Goal: Task Accomplishment & Management: Manage account settings

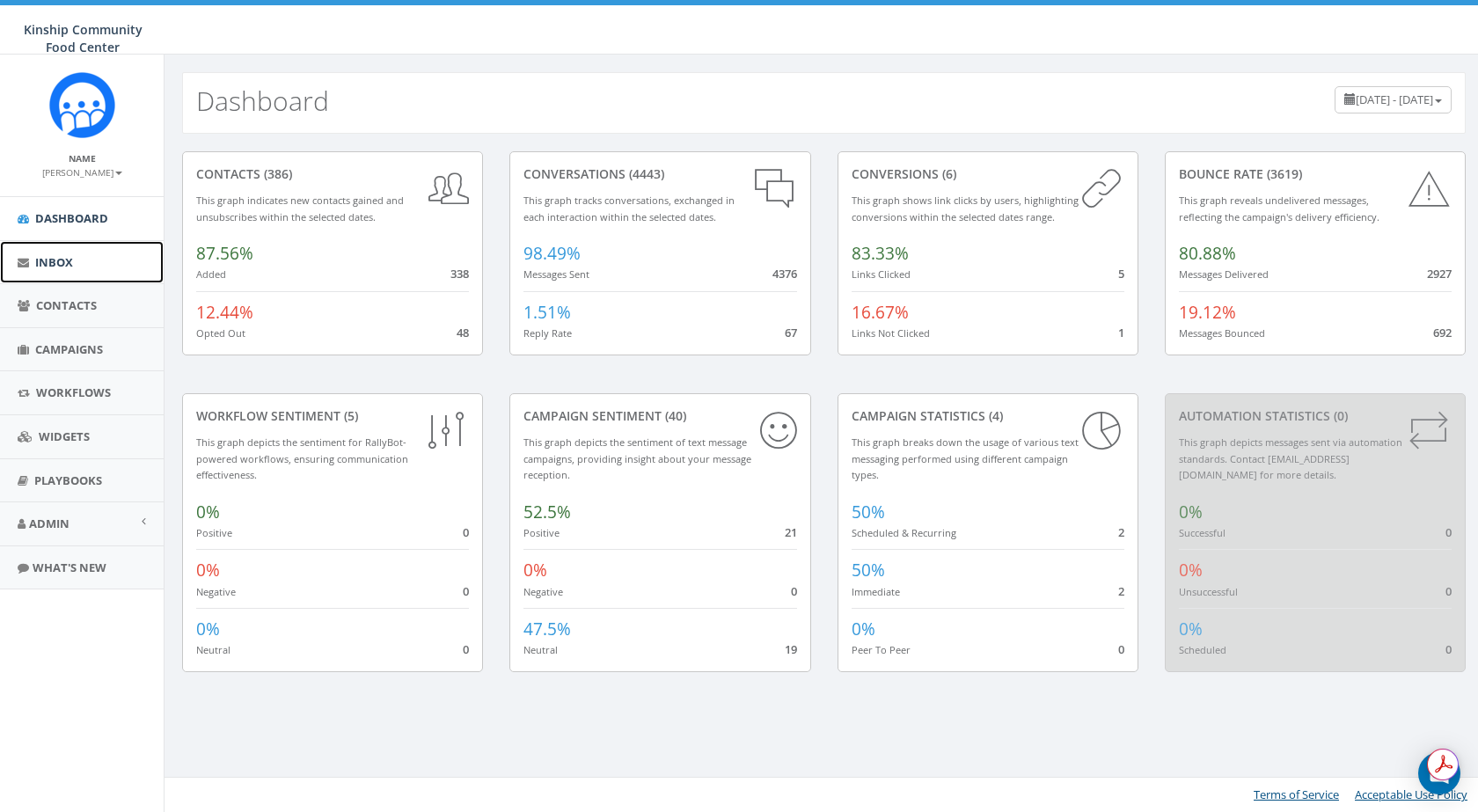
click at [91, 274] on link "Inbox" at bounding box center [82, 262] width 164 height 43
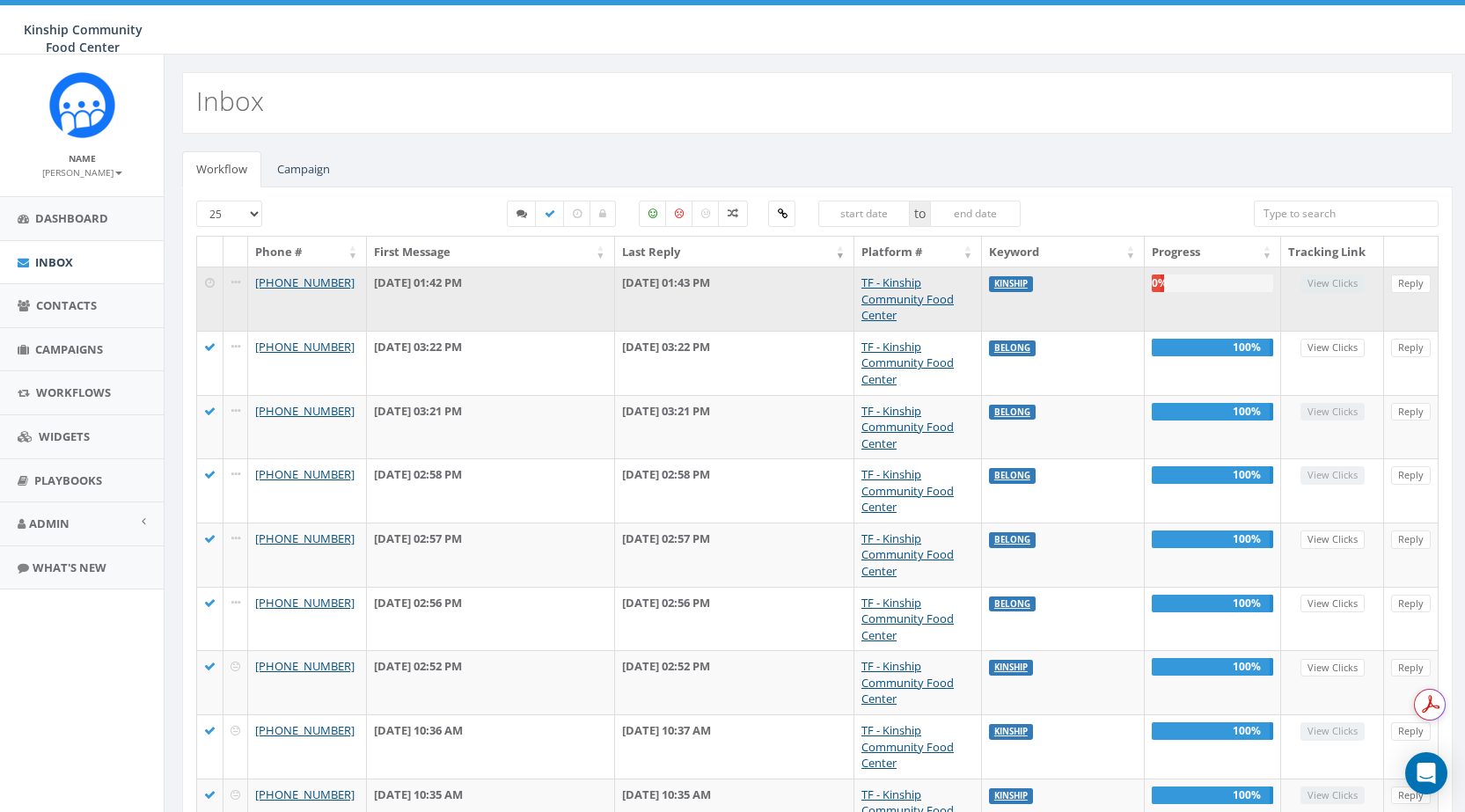
click at [213, 291] on td at bounding box center [210, 298] width 27 height 65
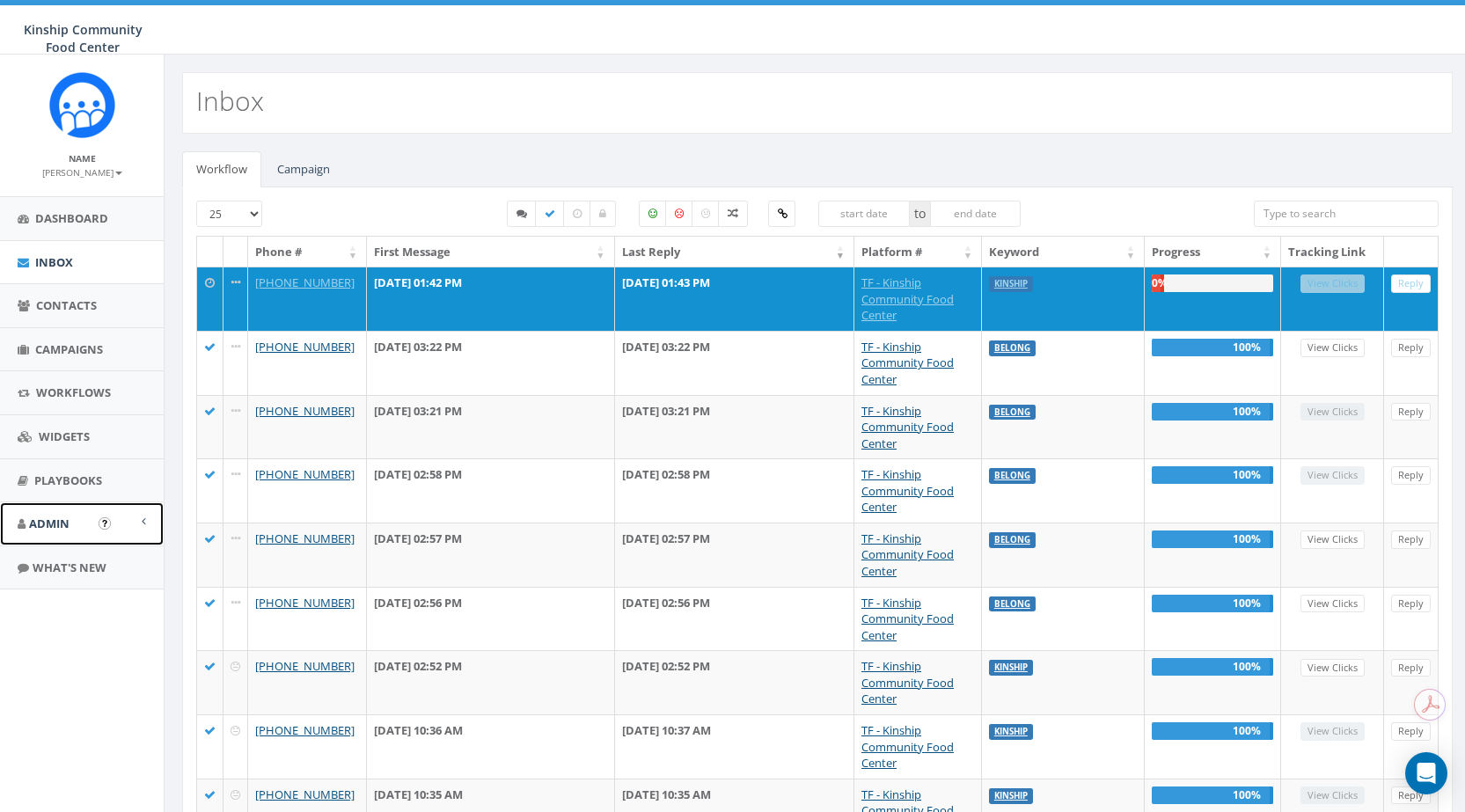
click at [56, 517] on span "Admin" at bounding box center [49, 524] width 41 height 16
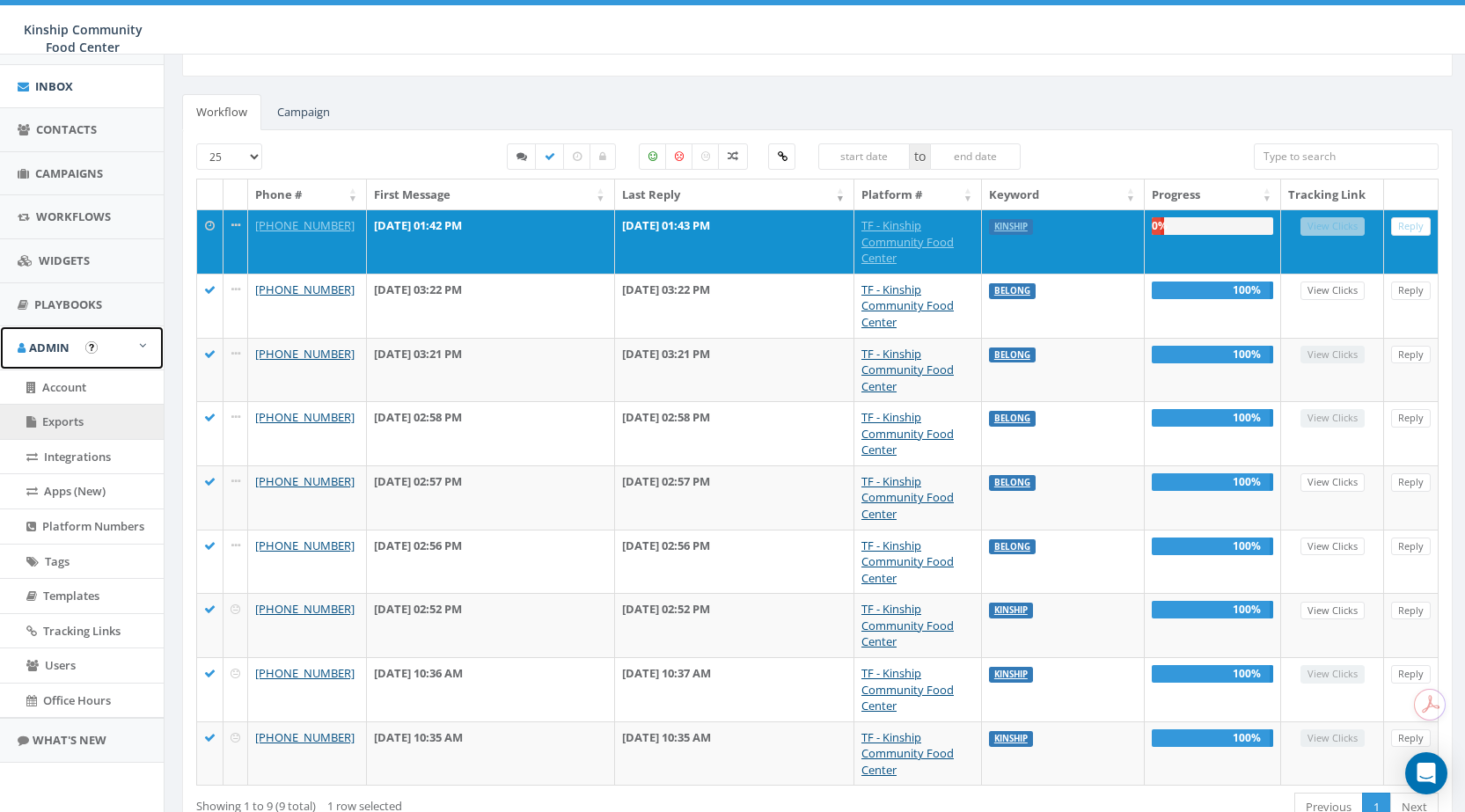
scroll to position [88, 0]
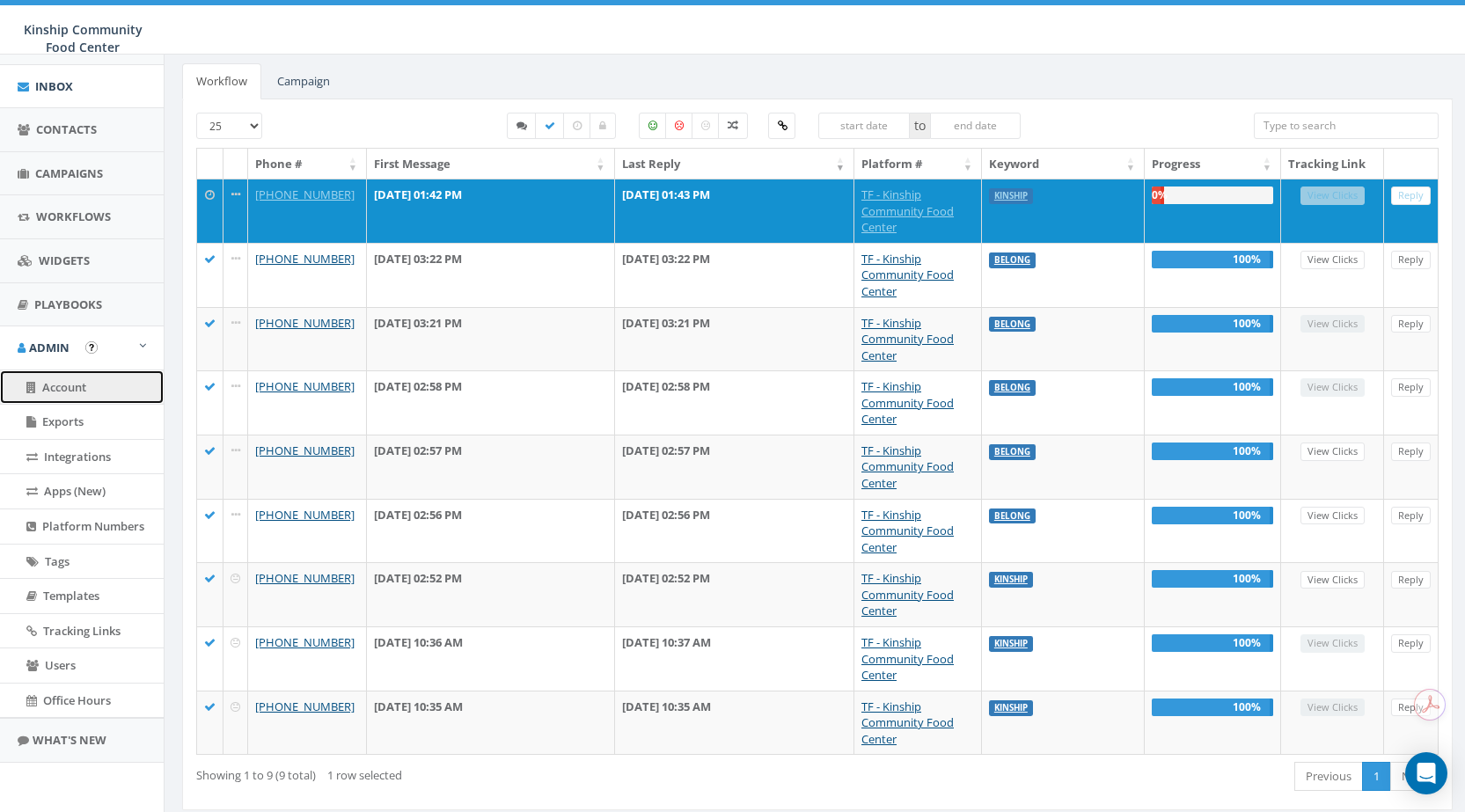
click at [91, 382] on link "Account" at bounding box center [81, 388] width 164 height 35
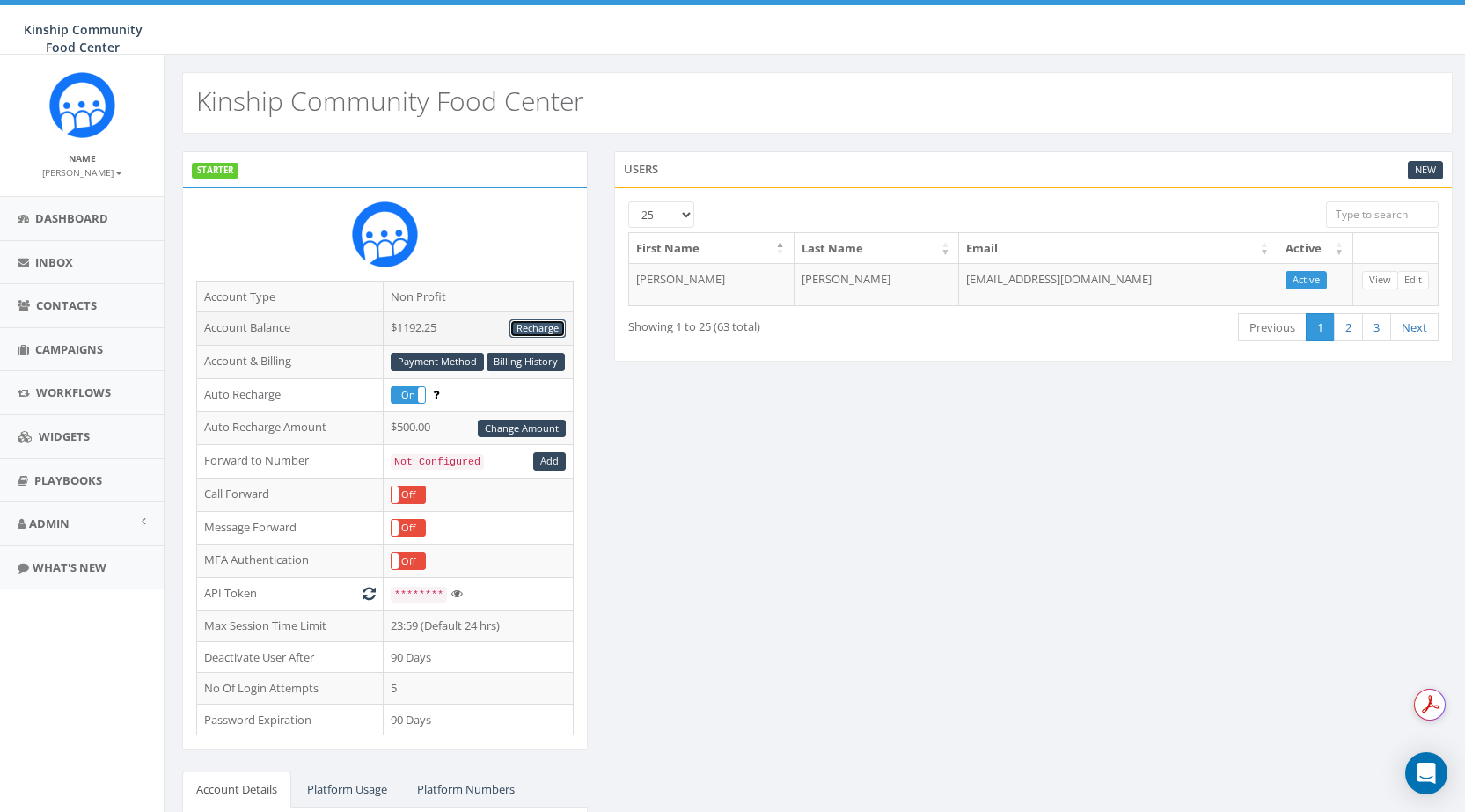
click at [536, 323] on link "Recharge" at bounding box center [537, 328] width 57 height 19
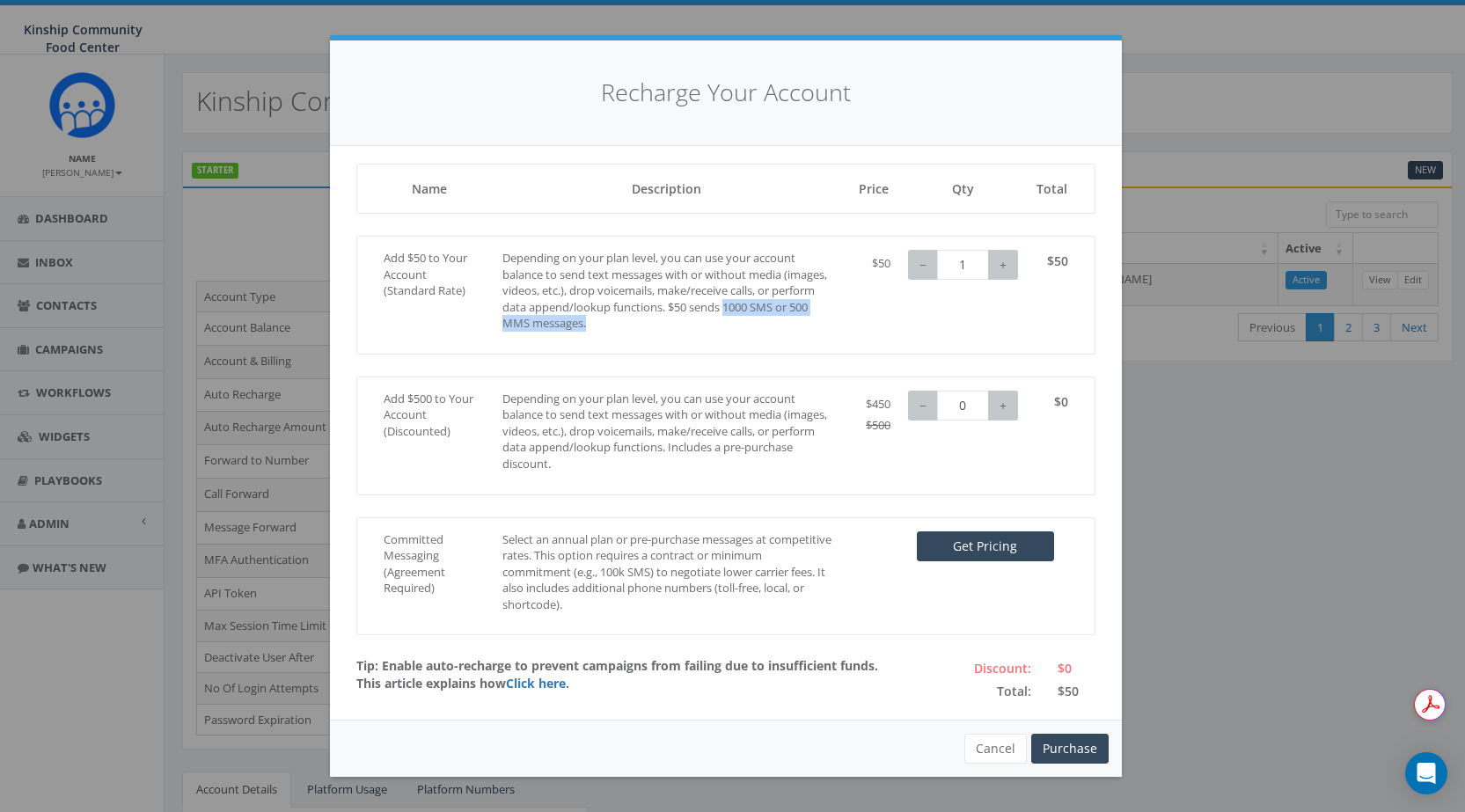
drag, startPoint x: 773, startPoint y: 307, endPoint x: 784, endPoint y: 321, distance: 17.8
click at [784, 321] on p "Depending on your plan level, you can use your account balance to send text mes…" at bounding box center [666, 290] width 329 height 81
click at [1251, 440] on div "Recharge Your Account Loading, please wait... Name Description Price Qty Total …" at bounding box center [732, 406] width 1465 height 812
click at [1231, 529] on div "Recharge Your Account Loading, please wait... Name Description Price Qty Total …" at bounding box center [732, 406] width 1465 height 812
click at [1008, 755] on button "Cancel" at bounding box center [995, 748] width 63 height 30
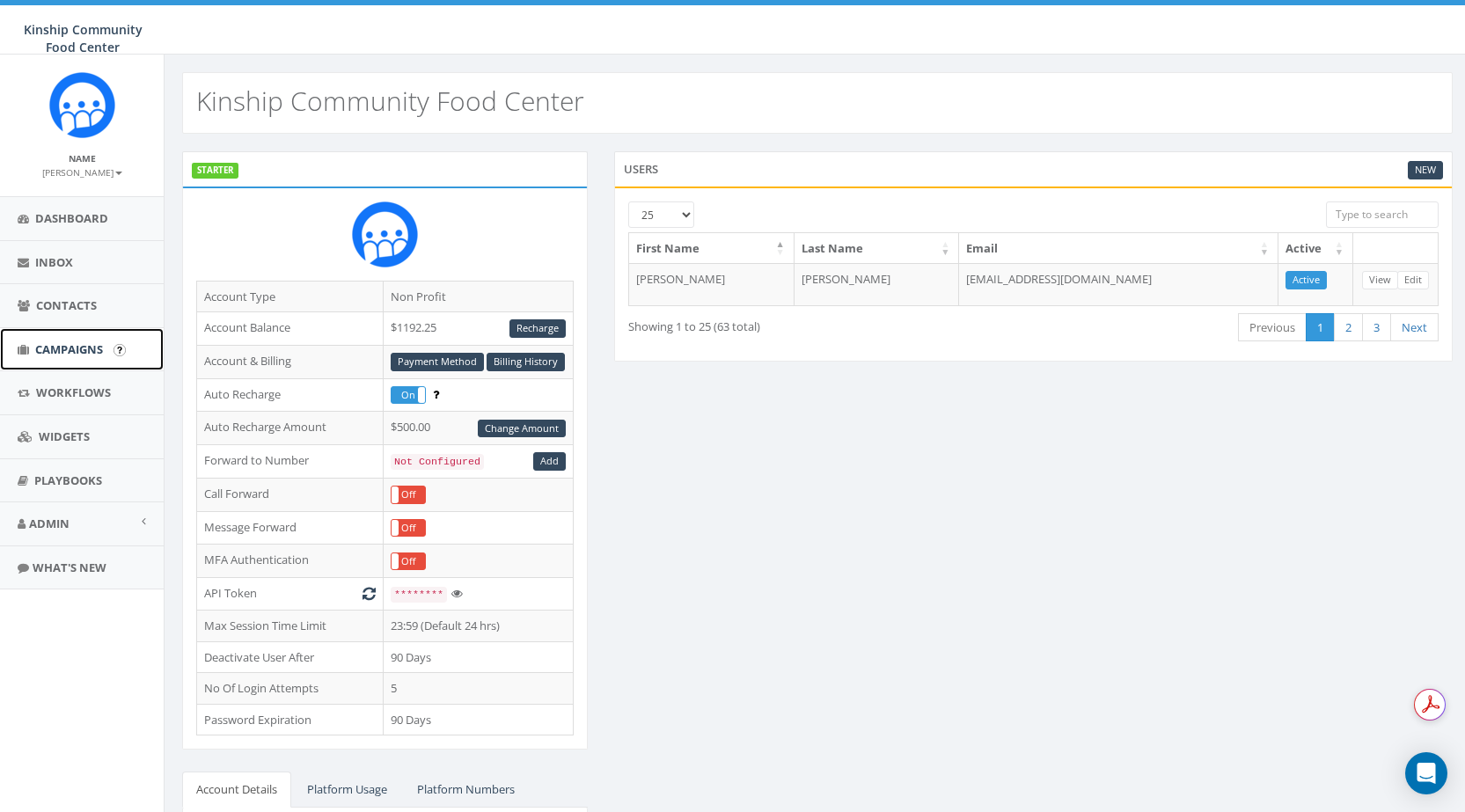
click at [69, 336] on link "Campaigns" at bounding box center [81, 349] width 164 height 43
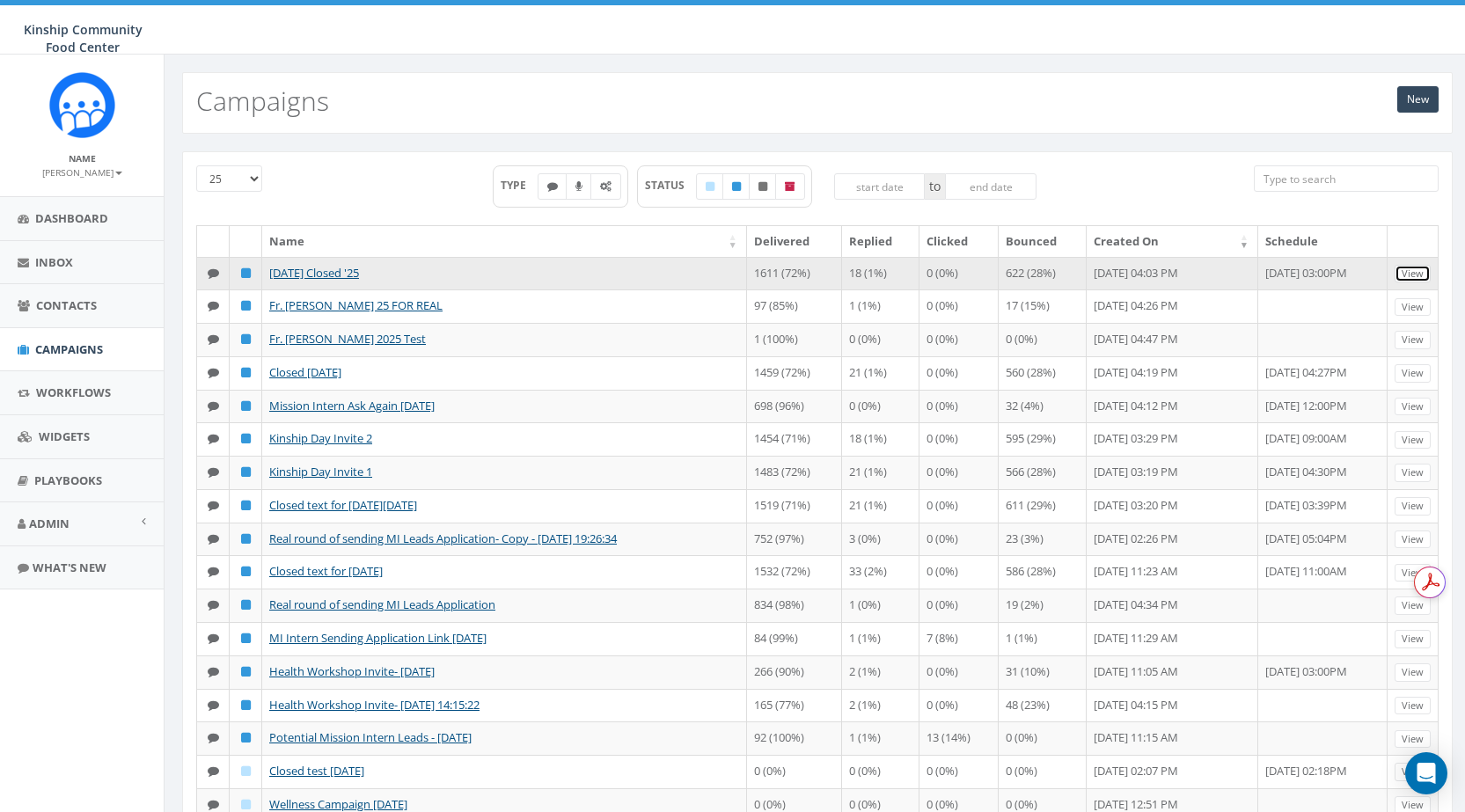
click at [1406, 270] on link "View" at bounding box center [1412, 273] width 36 height 19
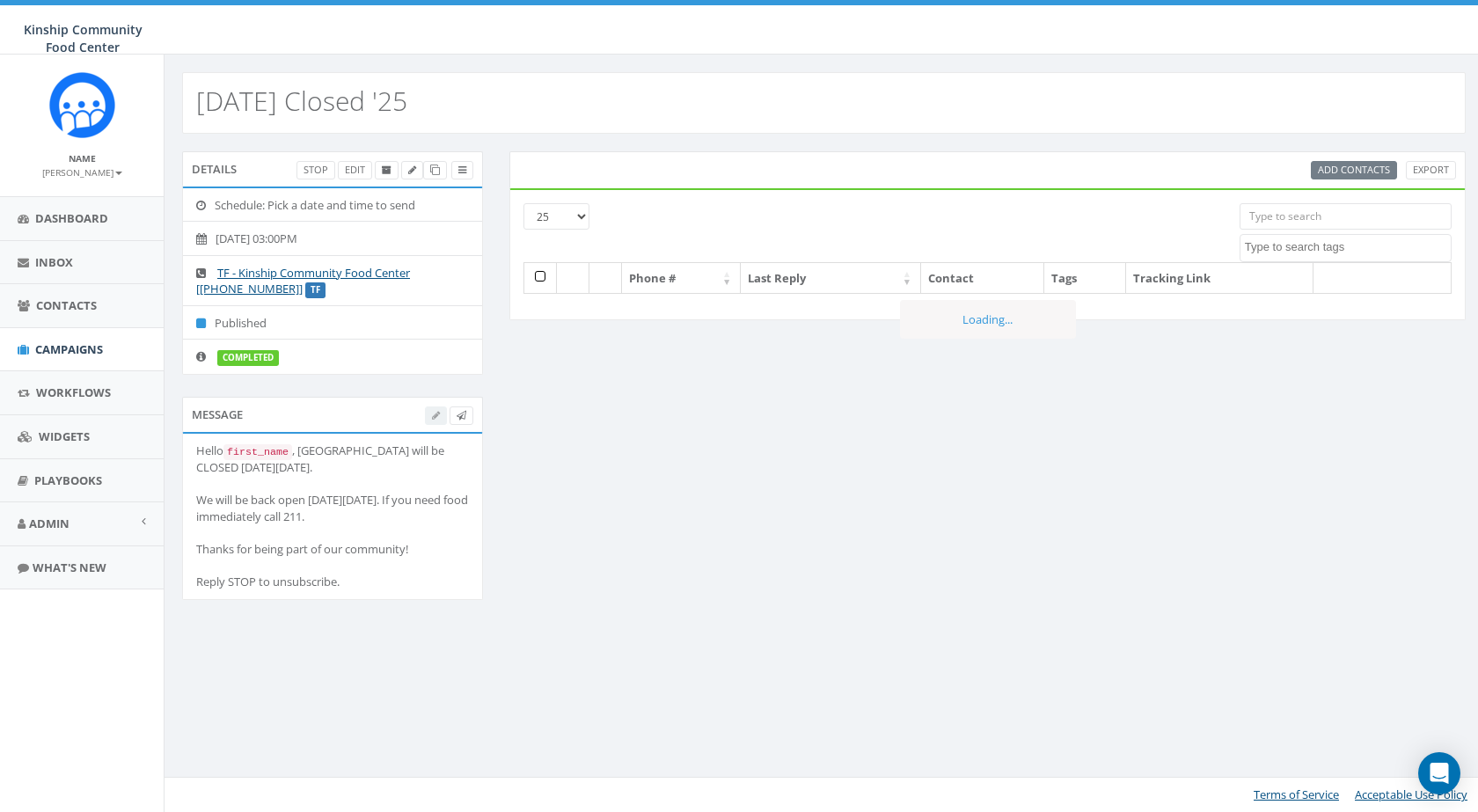
select select
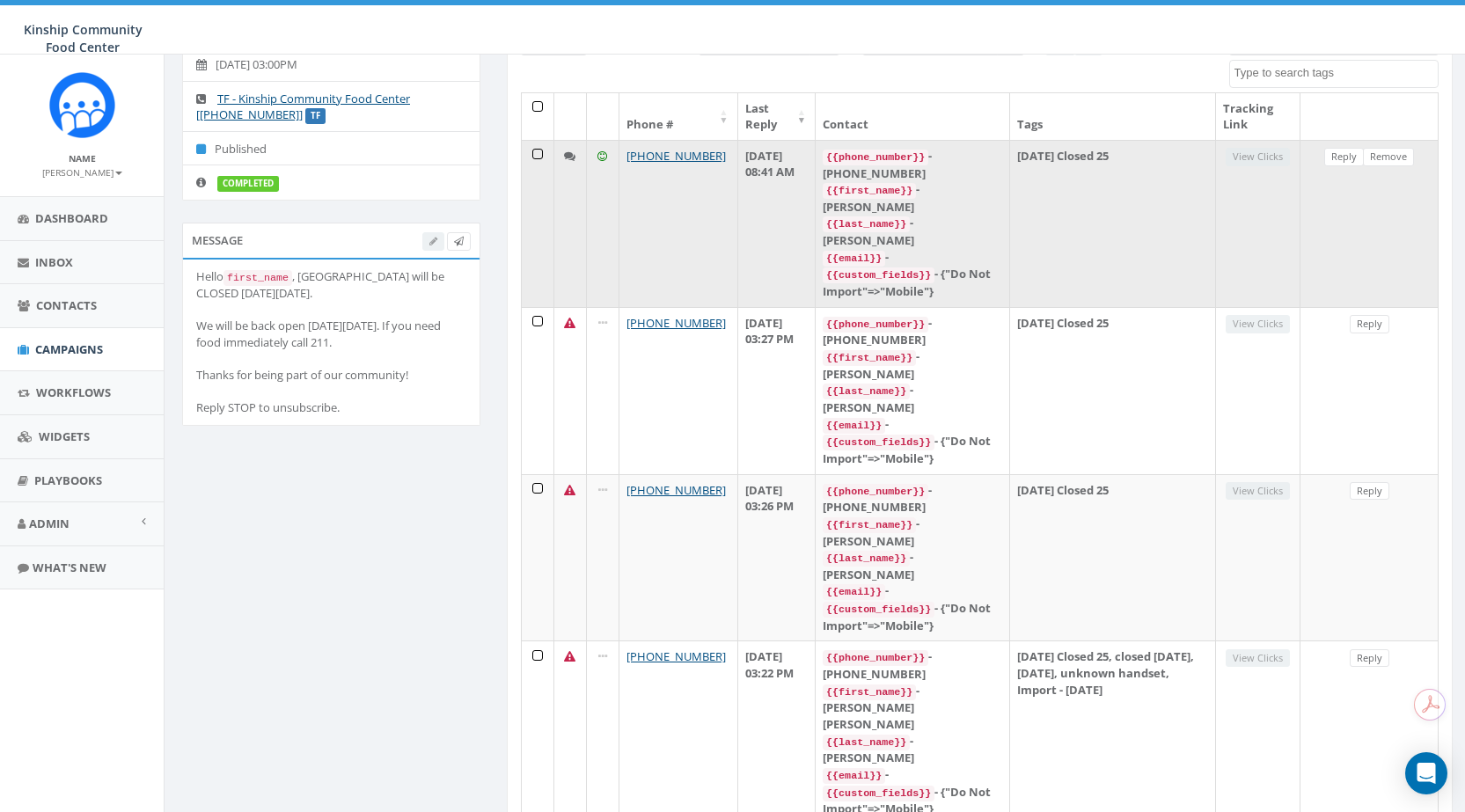
scroll to position [88, 0]
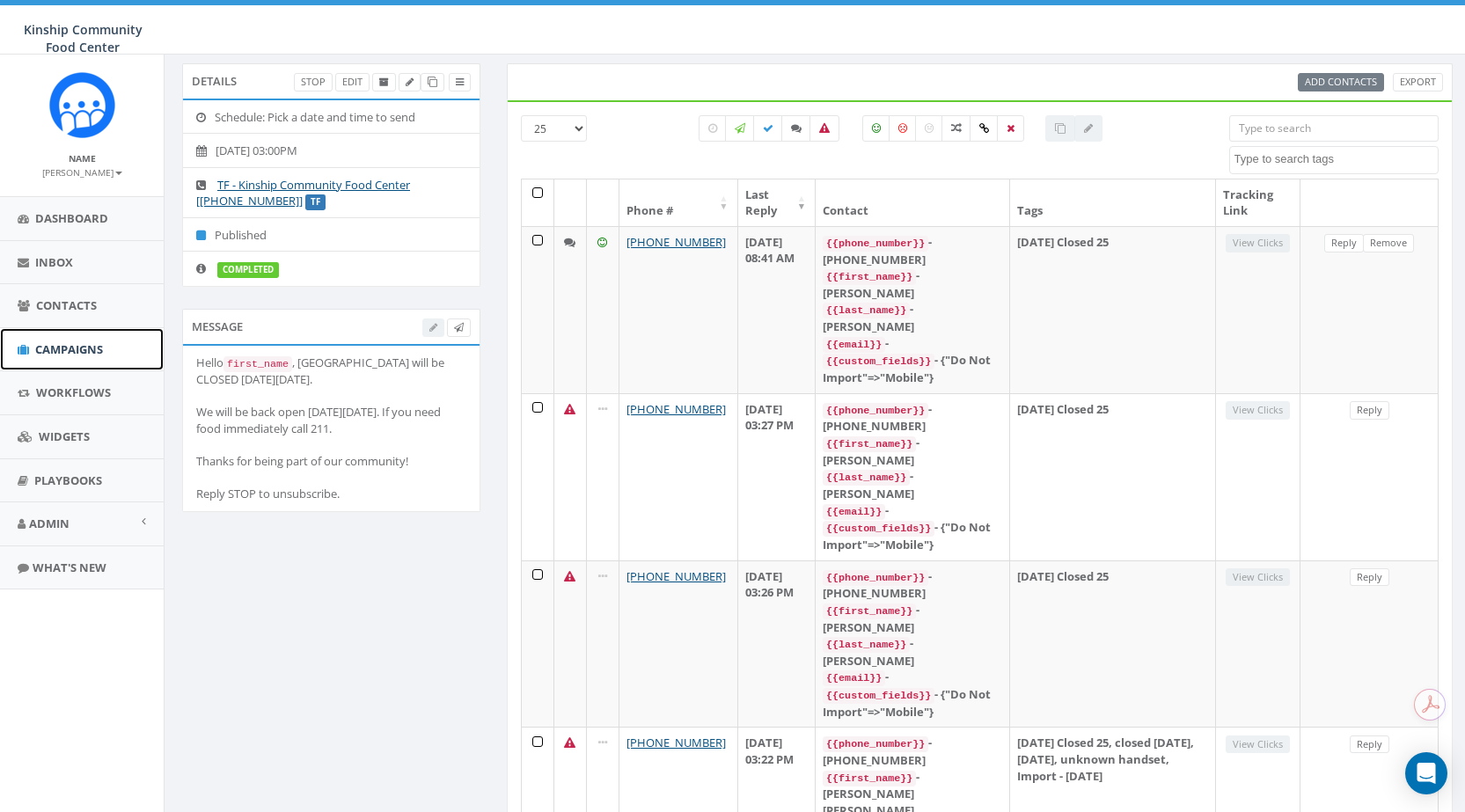
click at [88, 345] on span "Campaigns" at bounding box center [69, 349] width 68 height 16
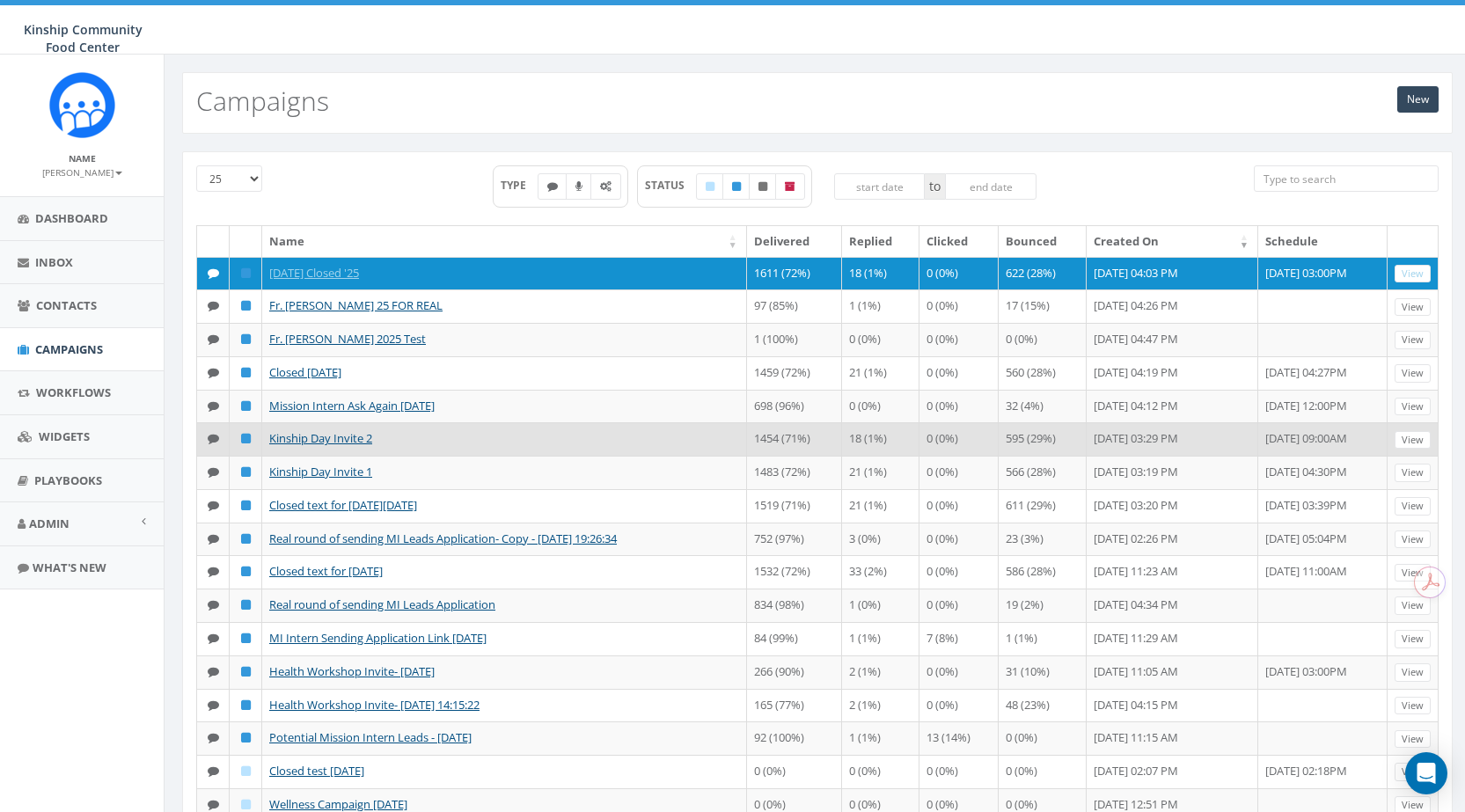
scroll to position [172, 0]
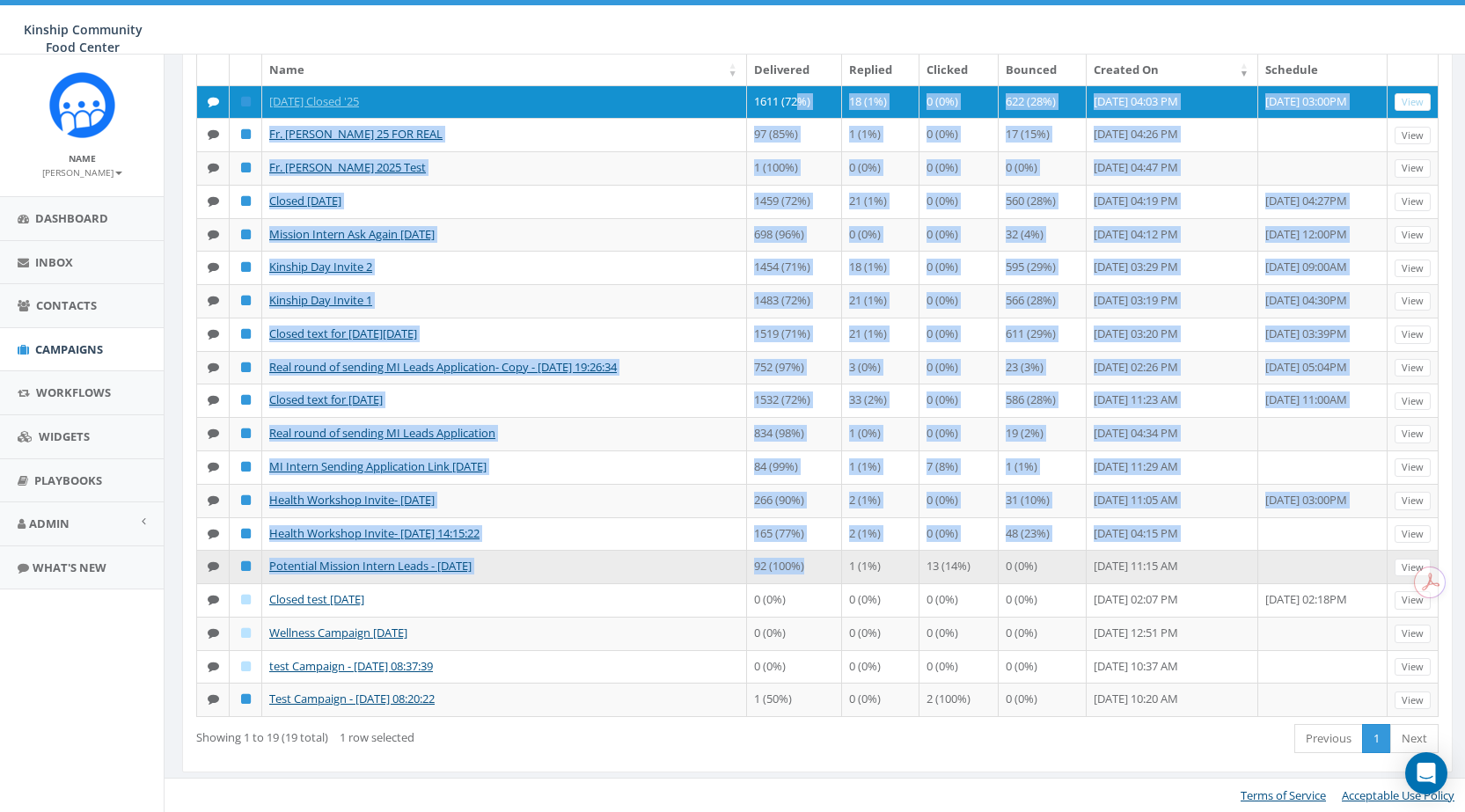
drag, startPoint x: 801, startPoint y: 102, endPoint x: 809, endPoint y: 565, distance: 463.1
click at [809, 565] on tbody "Labor Day Closed '25 1611 (72%) 18 (1%) 0 (0%) 622 (28%) August 26, 2025 04:03 …" at bounding box center [817, 401] width 1241 height 631
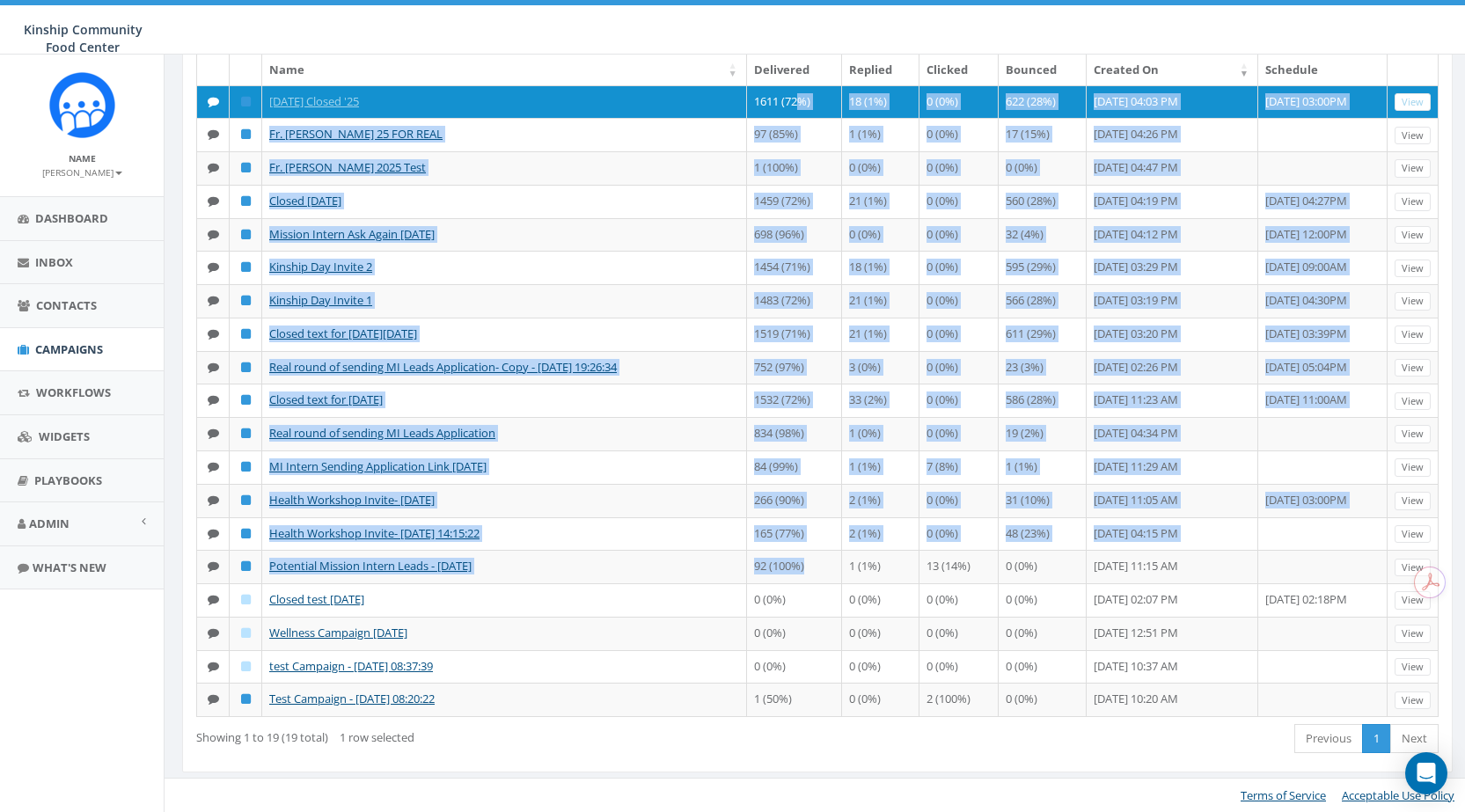
copy tbody "%) 18 (1%) 0 (0%) 622 (28%) August 26, 2025 04:03 PM 2025-08-29, 03:00PM View F…"
click at [148, 521] on link "Admin" at bounding box center [81, 523] width 164 height 43
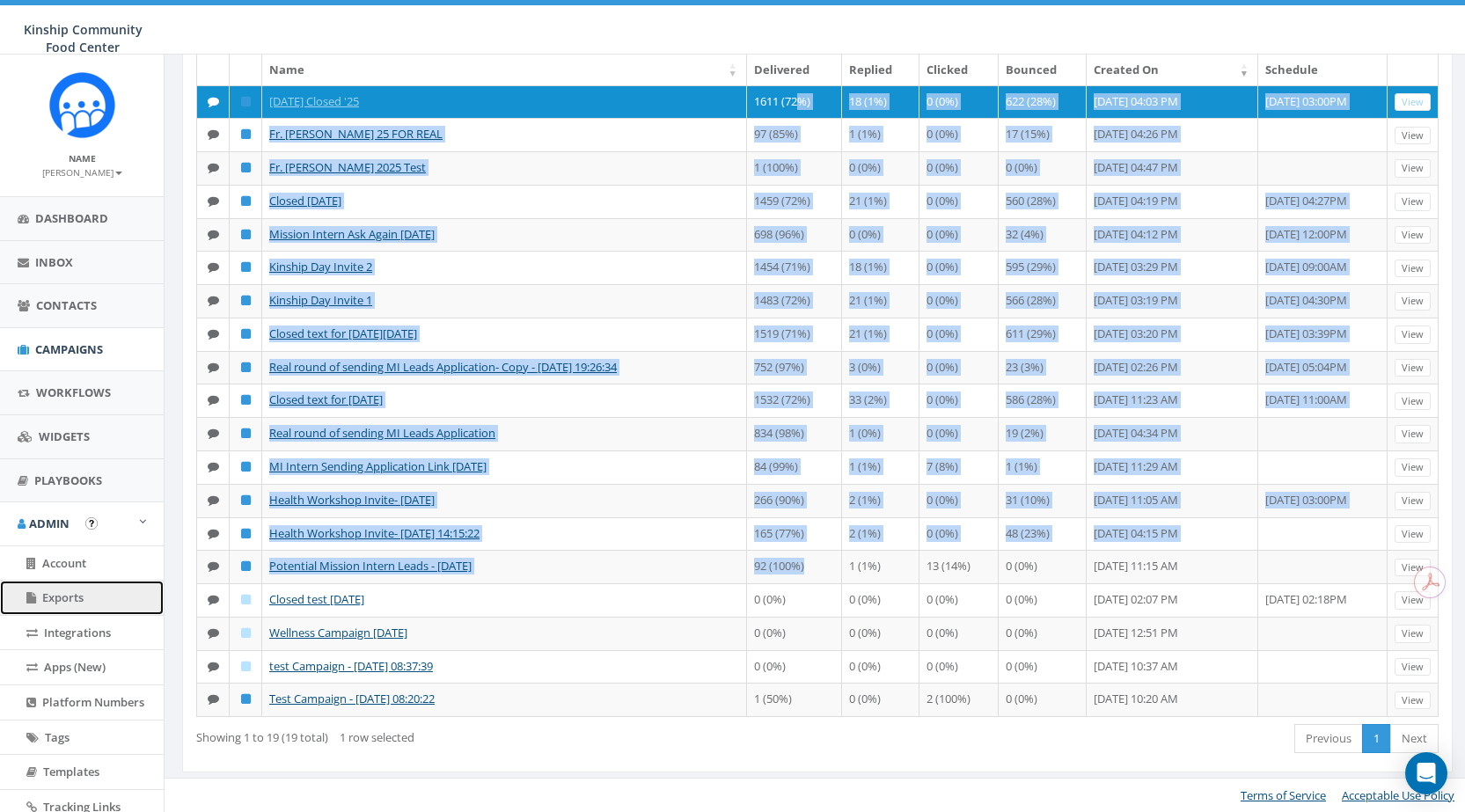
click at [103, 601] on link "Exports" at bounding box center [81, 597] width 164 height 35
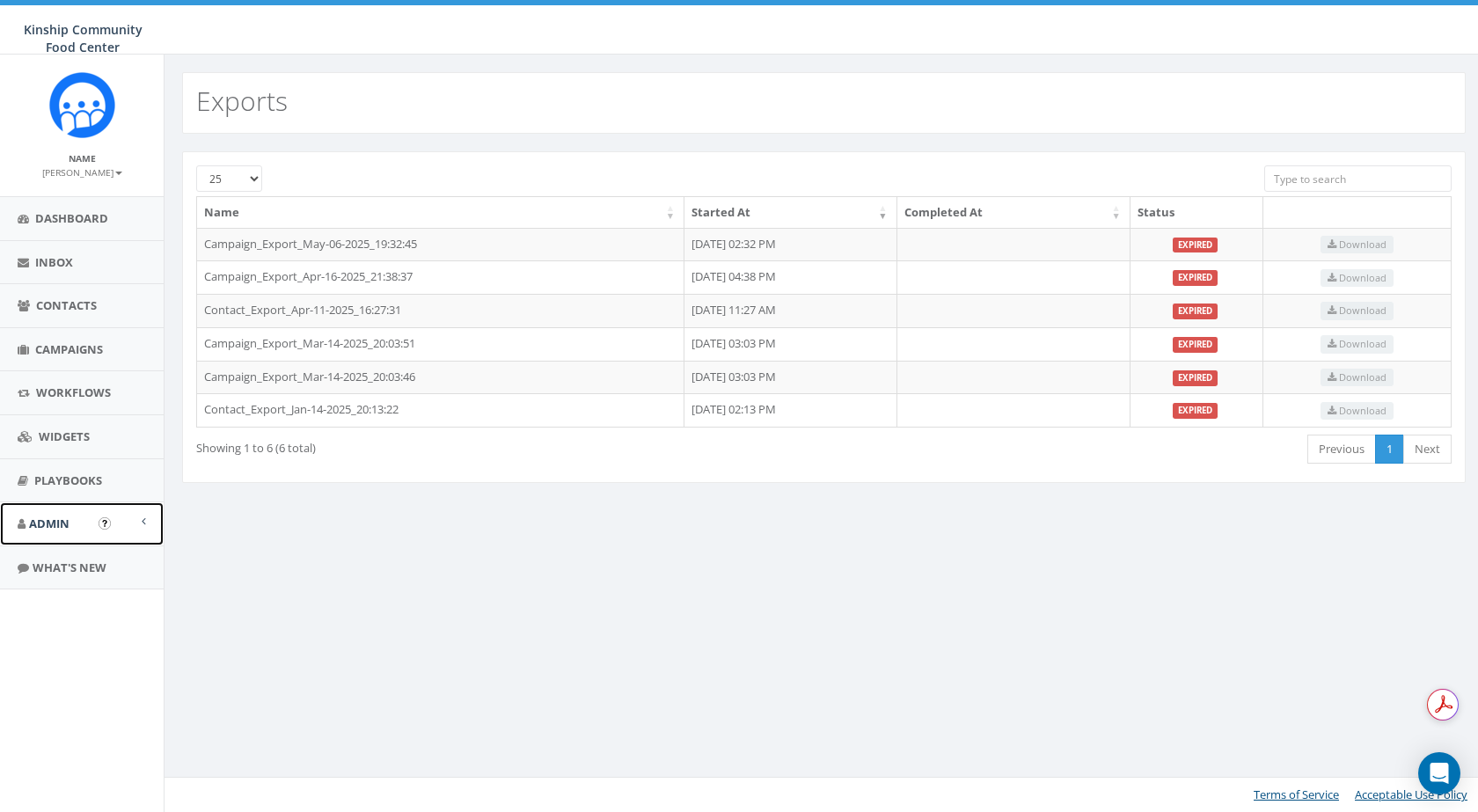
click at [128, 518] on link "Admin" at bounding box center [82, 523] width 164 height 43
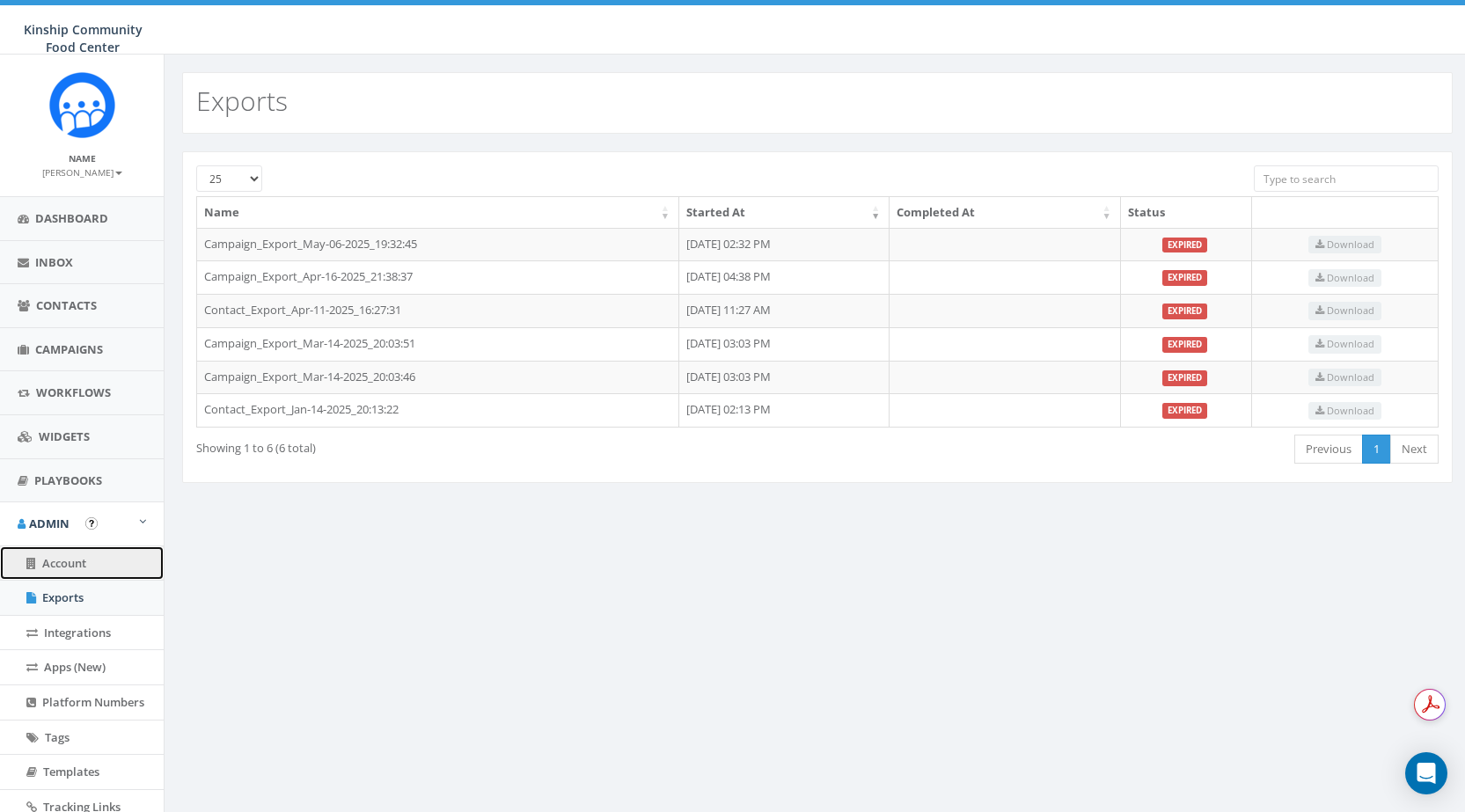
click at [103, 560] on link "Account" at bounding box center [81, 564] width 164 height 35
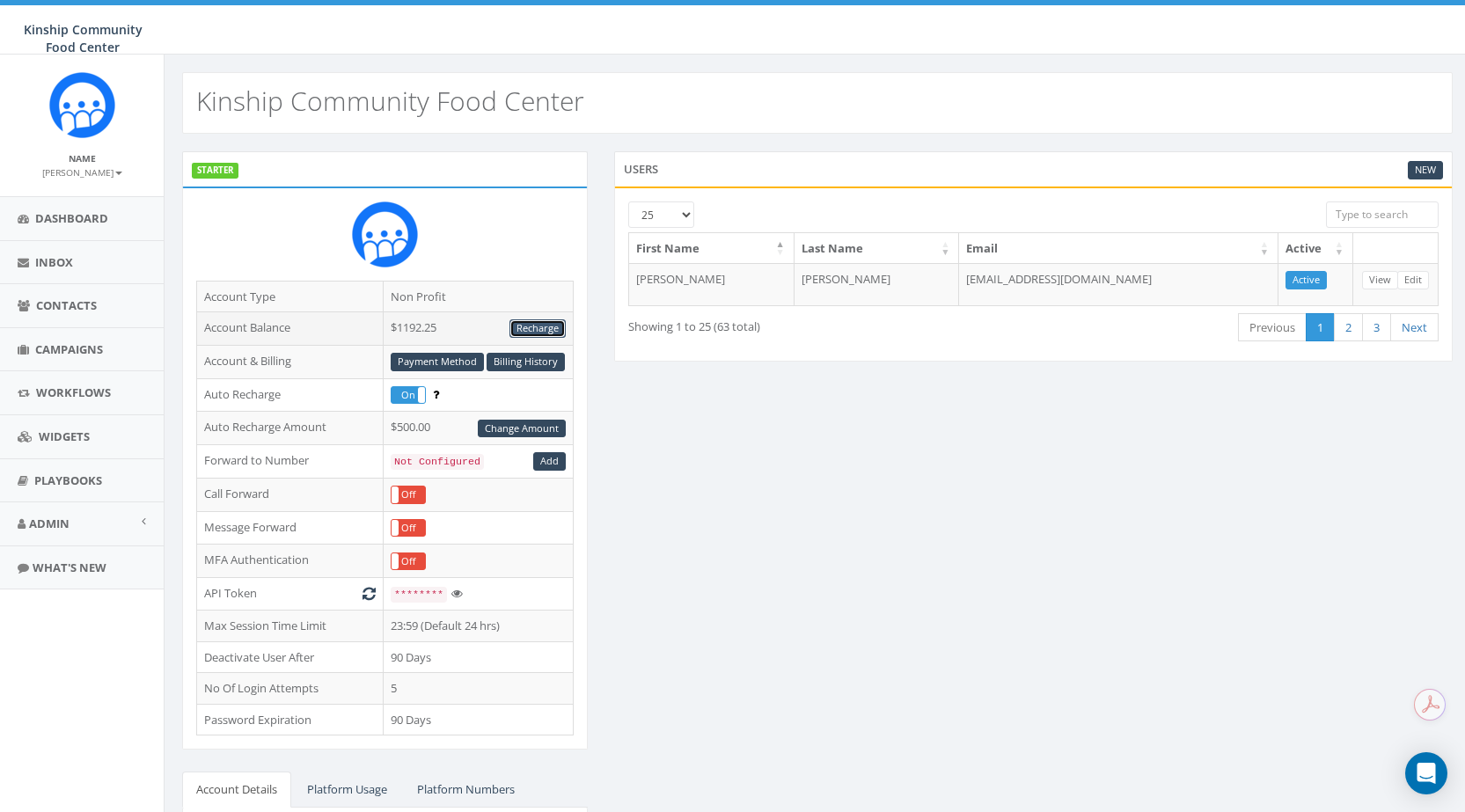
click at [555, 321] on link "Recharge" at bounding box center [537, 328] width 57 height 19
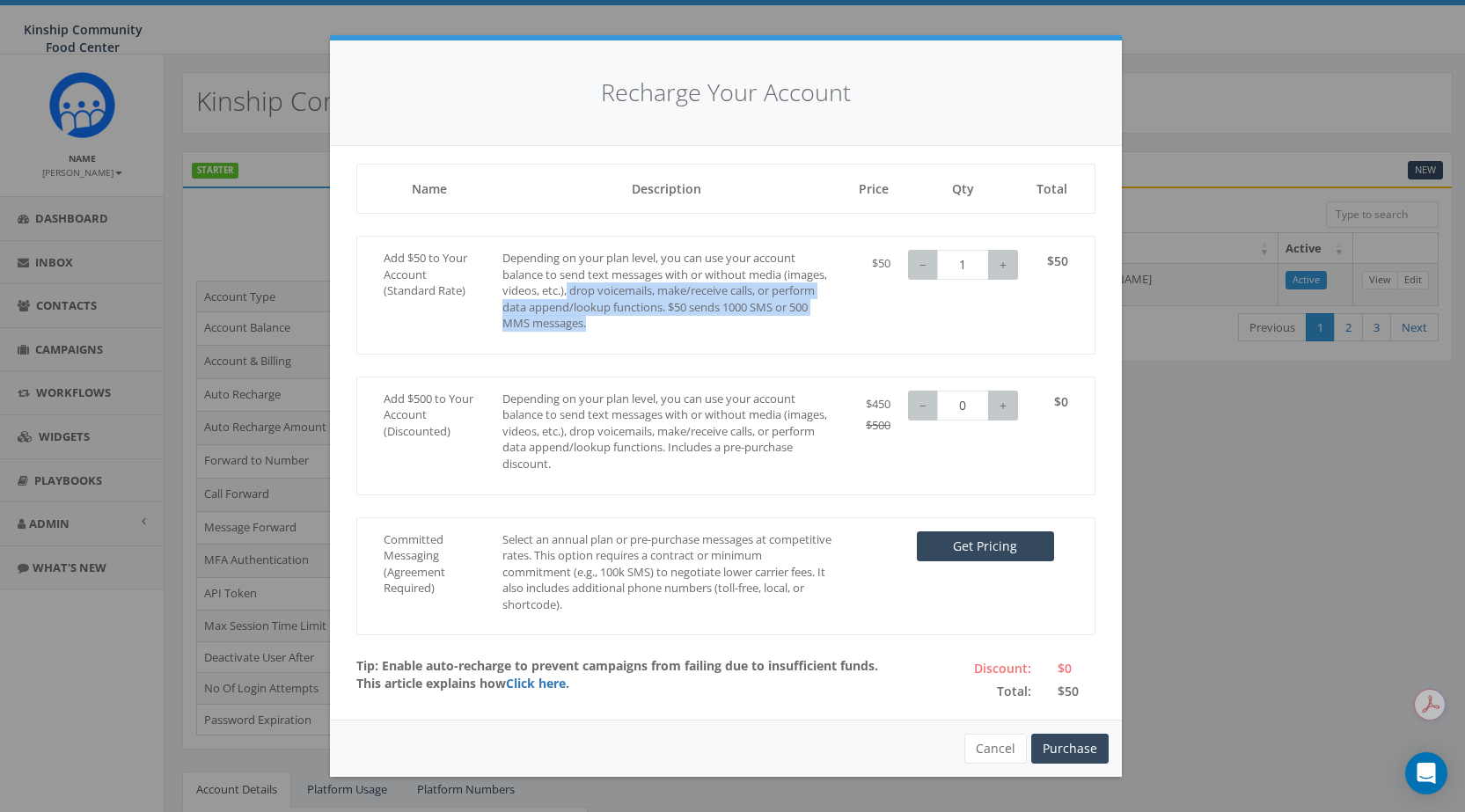
drag, startPoint x: 615, startPoint y: 288, endPoint x: 642, endPoint y: 324, distance: 45.0
click at [642, 324] on p "Depending on your plan level, you can use your account balance to send text mes…" at bounding box center [666, 290] width 329 height 81
click at [716, 302] on p "Depending on your plan level, you can use your account balance to send text mes…" at bounding box center [666, 290] width 329 height 81
drag, startPoint x: 716, startPoint y: 302, endPoint x: 823, endPoint y: 306, distance: 107.1
click at [823, 306] on p "Depending on your plan level, you can use your account balance to send text mes…" at bounding box center [666, 290] width 329 height 81
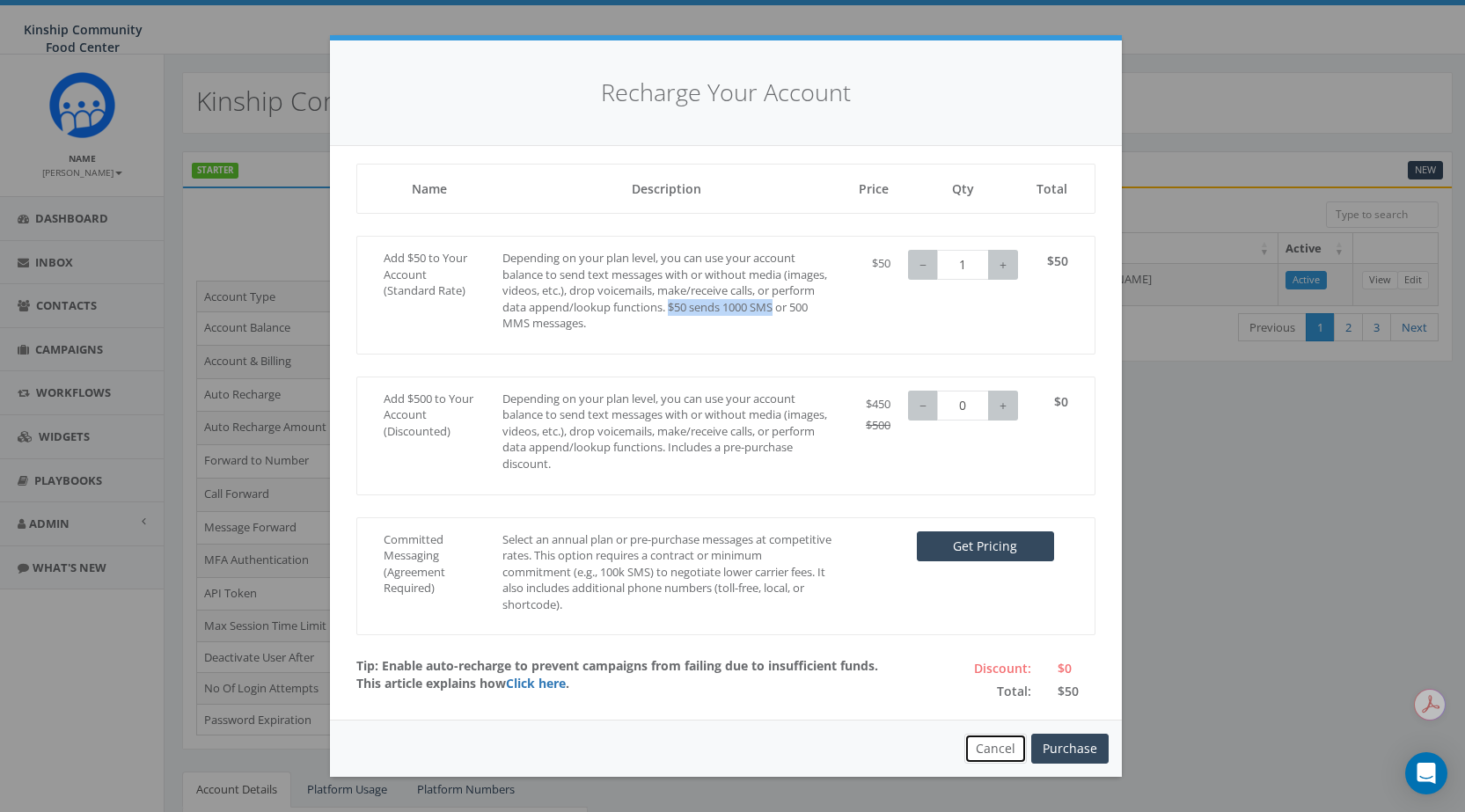
click at [1007, 740] on button "Cancel" at bounding box center [995, 748] width 63 height 30
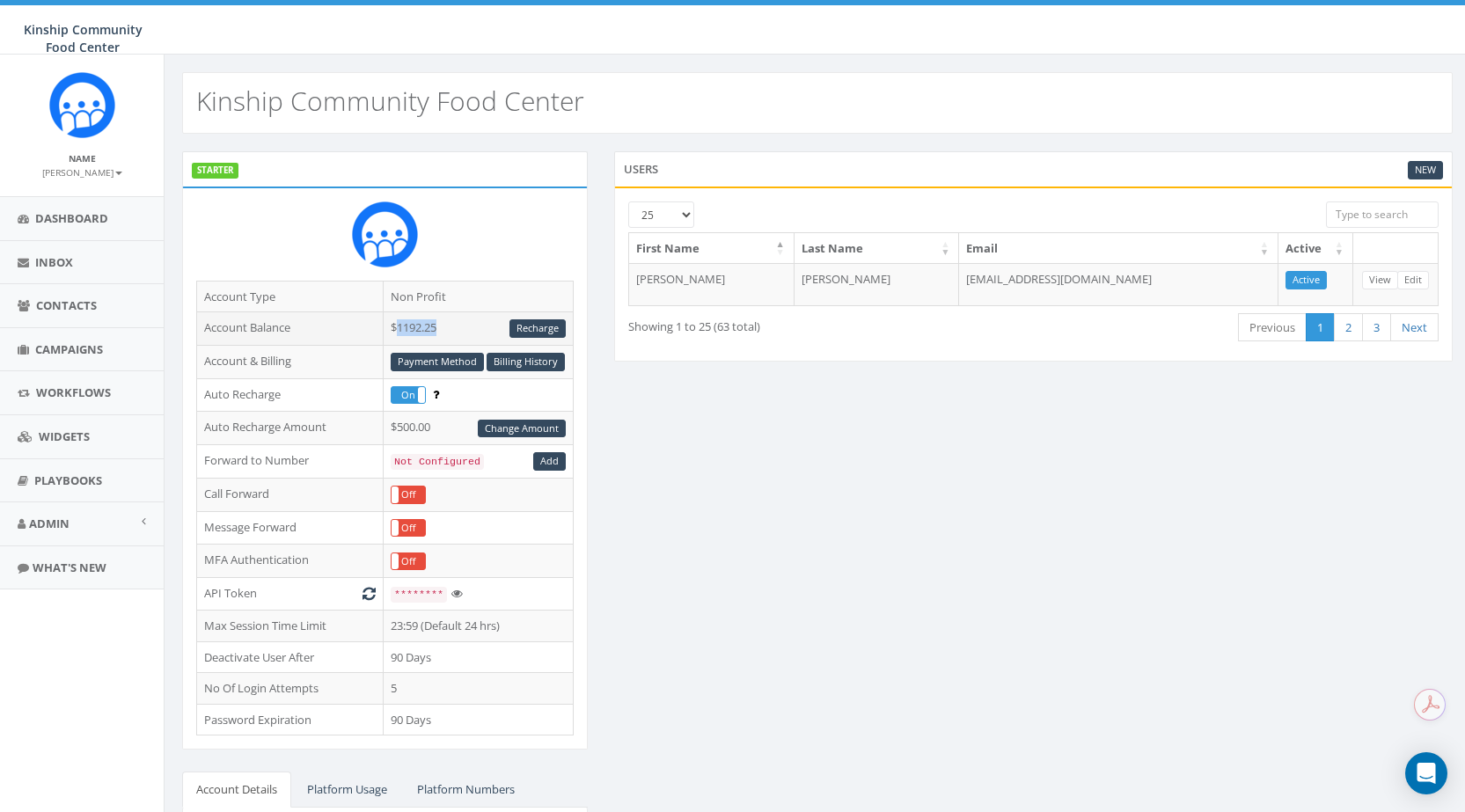
drag, startPoint x: 441, startPoint y: 320, endPoint x: 401, endPoint y: 321, distance: 40.0
click at [401, 321] on td "$1192.25 Recharge" at bounding box center [477, 329] width 190 height 34
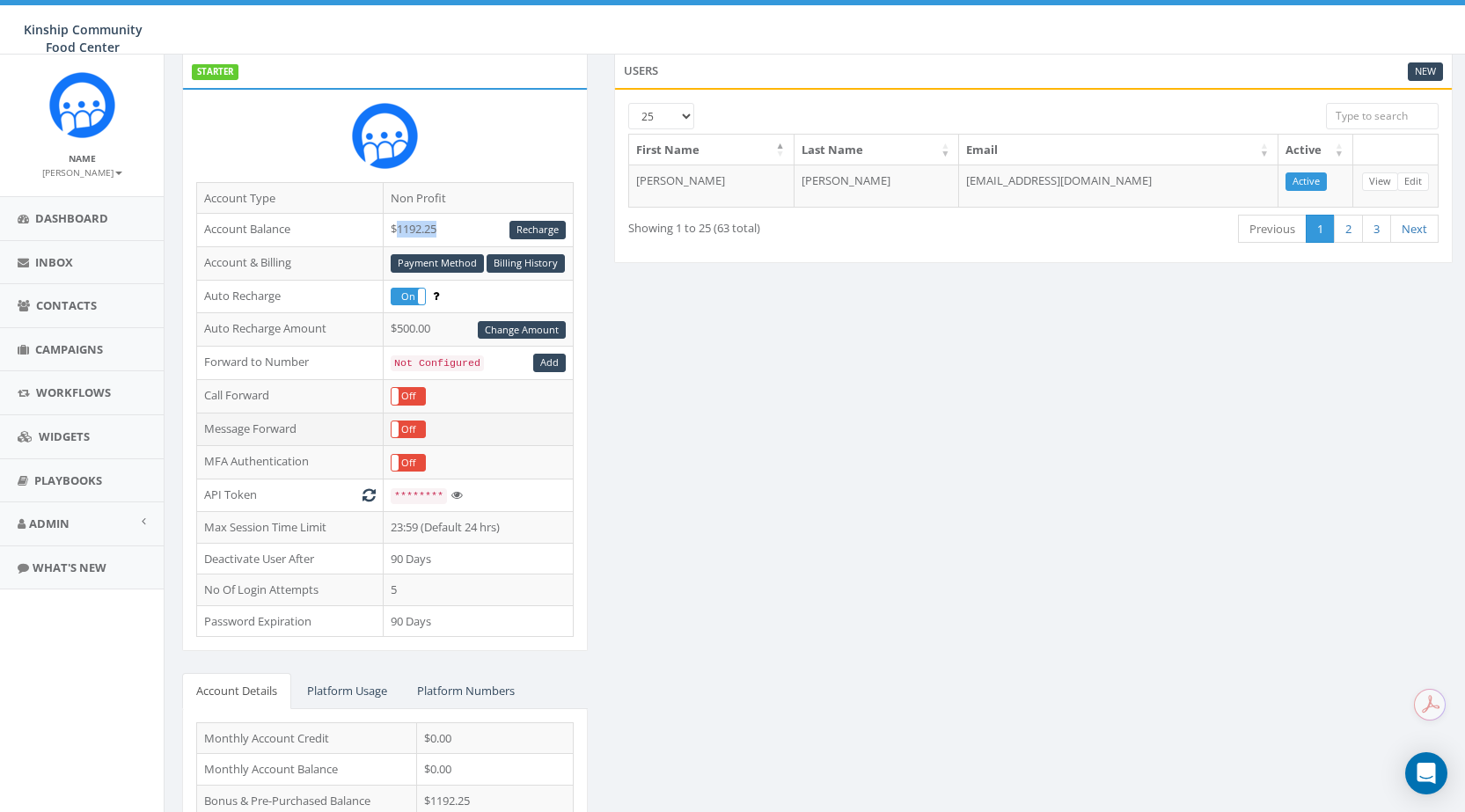
scroll to position [219, 0]
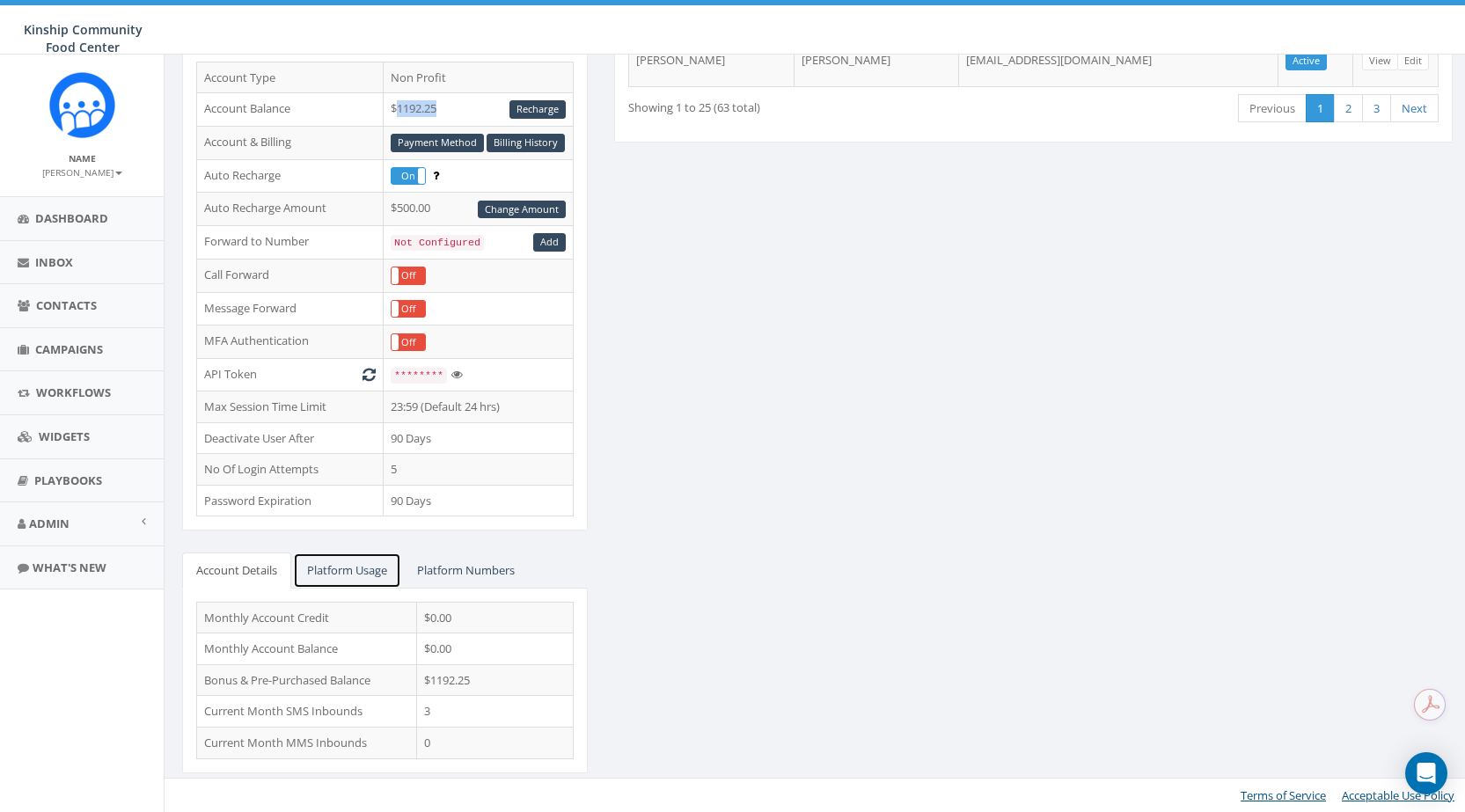
click at [344, 568] on link "Platform Usage" at bounding box center [347, 570] width 108 height 36
click at [453, 557] on link "Platform Numbers" at bounding box center [465, 570] width 126 height 36
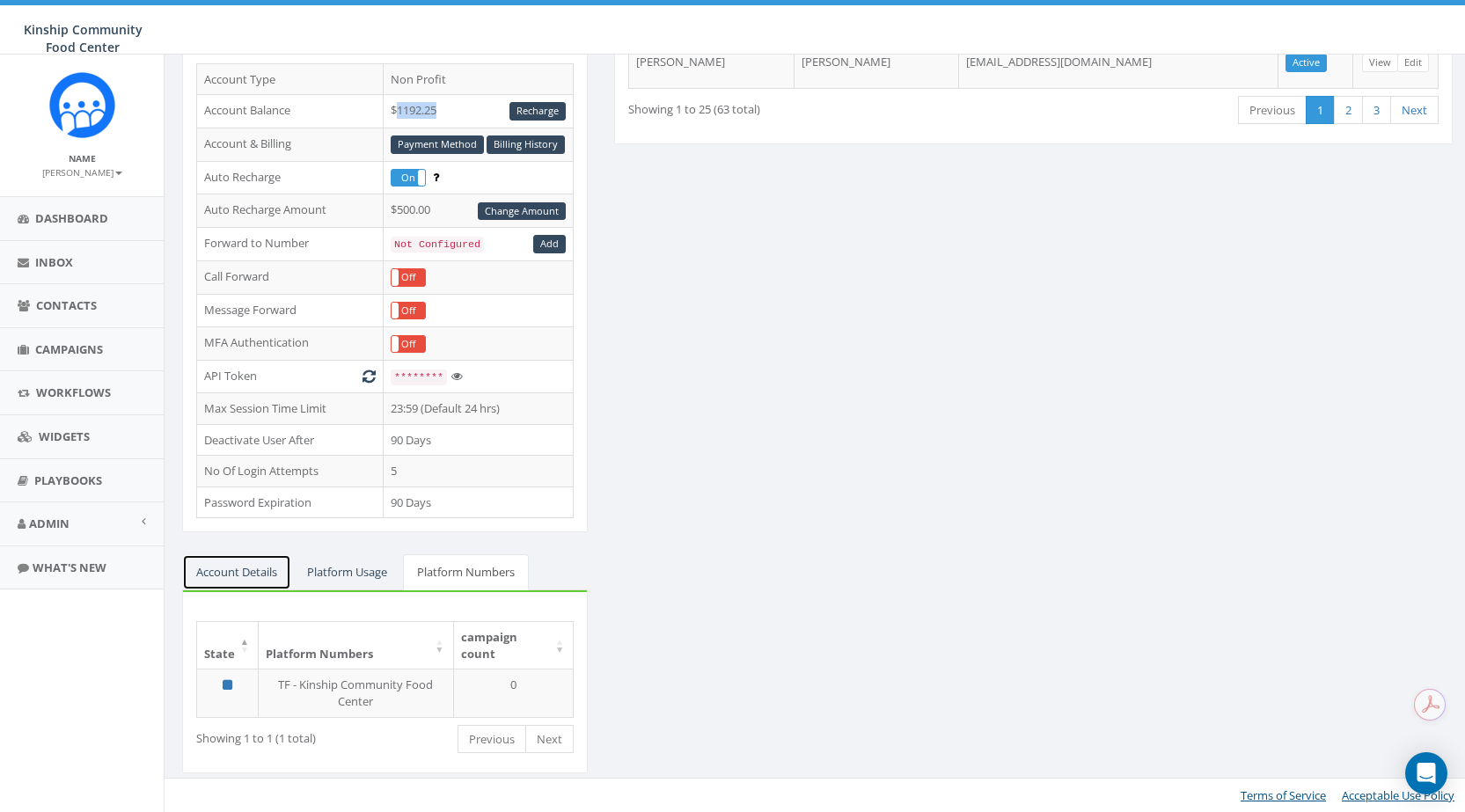
click at [247, 578] on link "Account Details" at bounding box center [237, 572] width 109 height 36
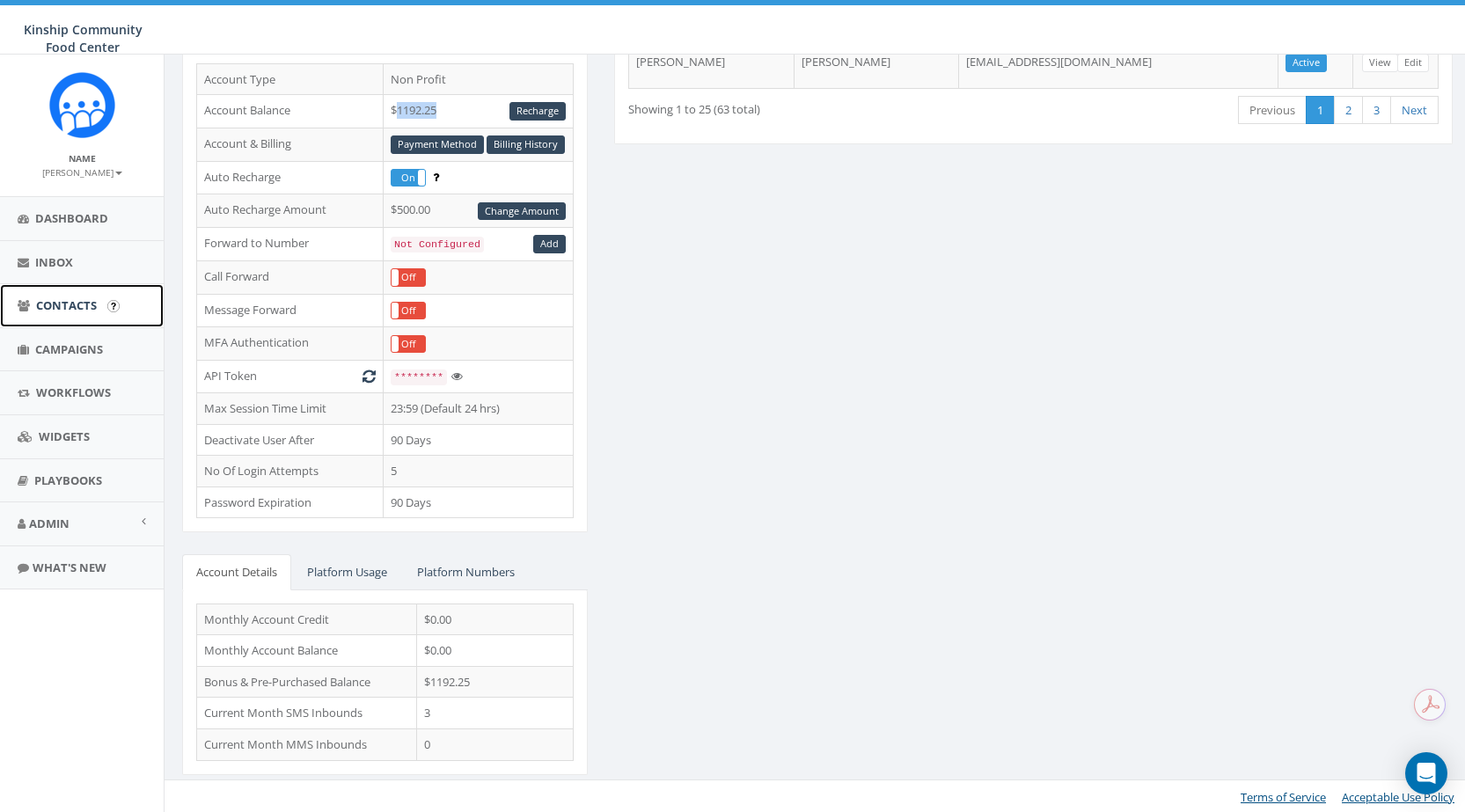
click at [75, 294] on link "Contacts" at bounding box center [81, 305] width 164 height 43
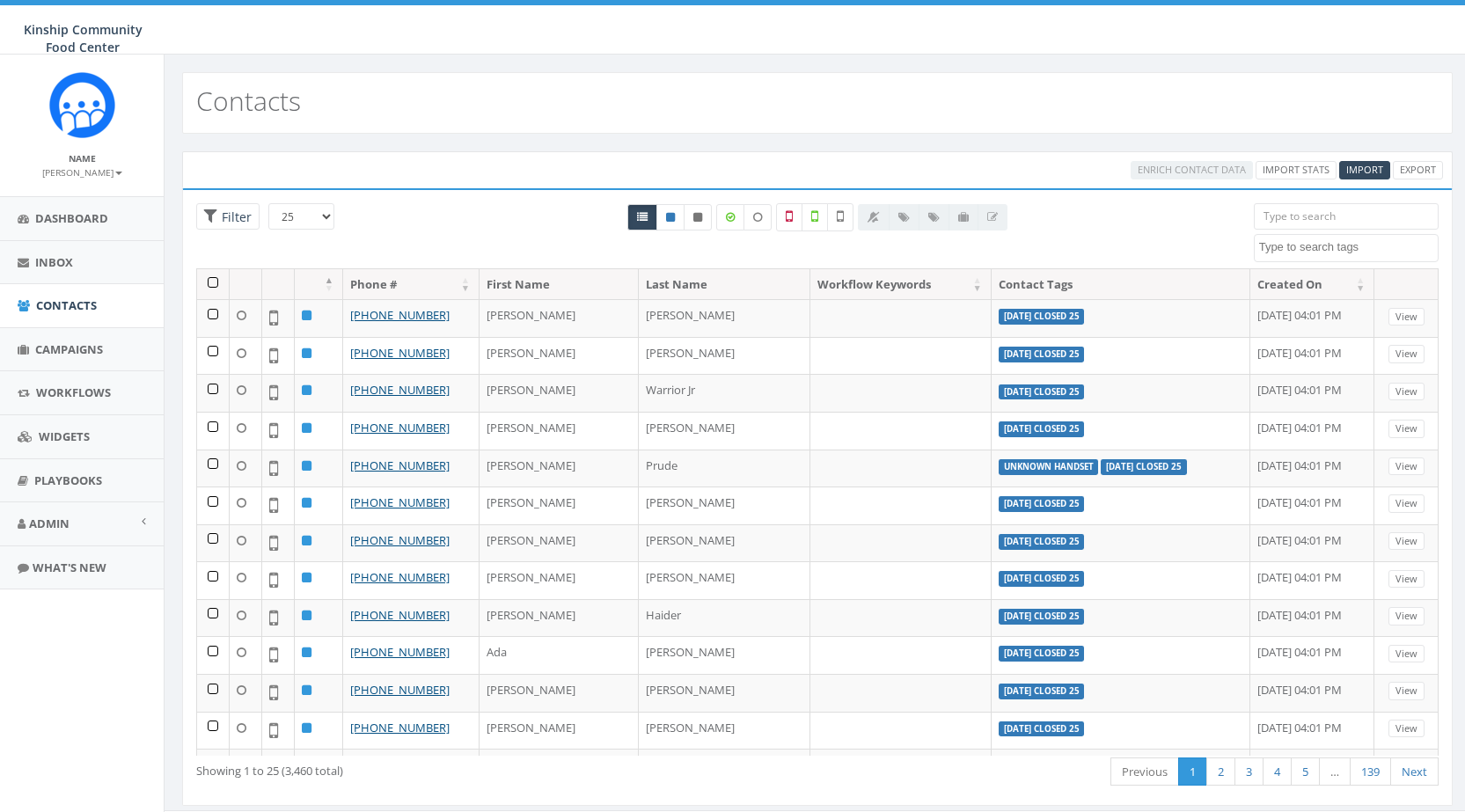
select select
click at [61, 338] on link "Campaigns" at bounding box center [81, 349] width 164 height 43
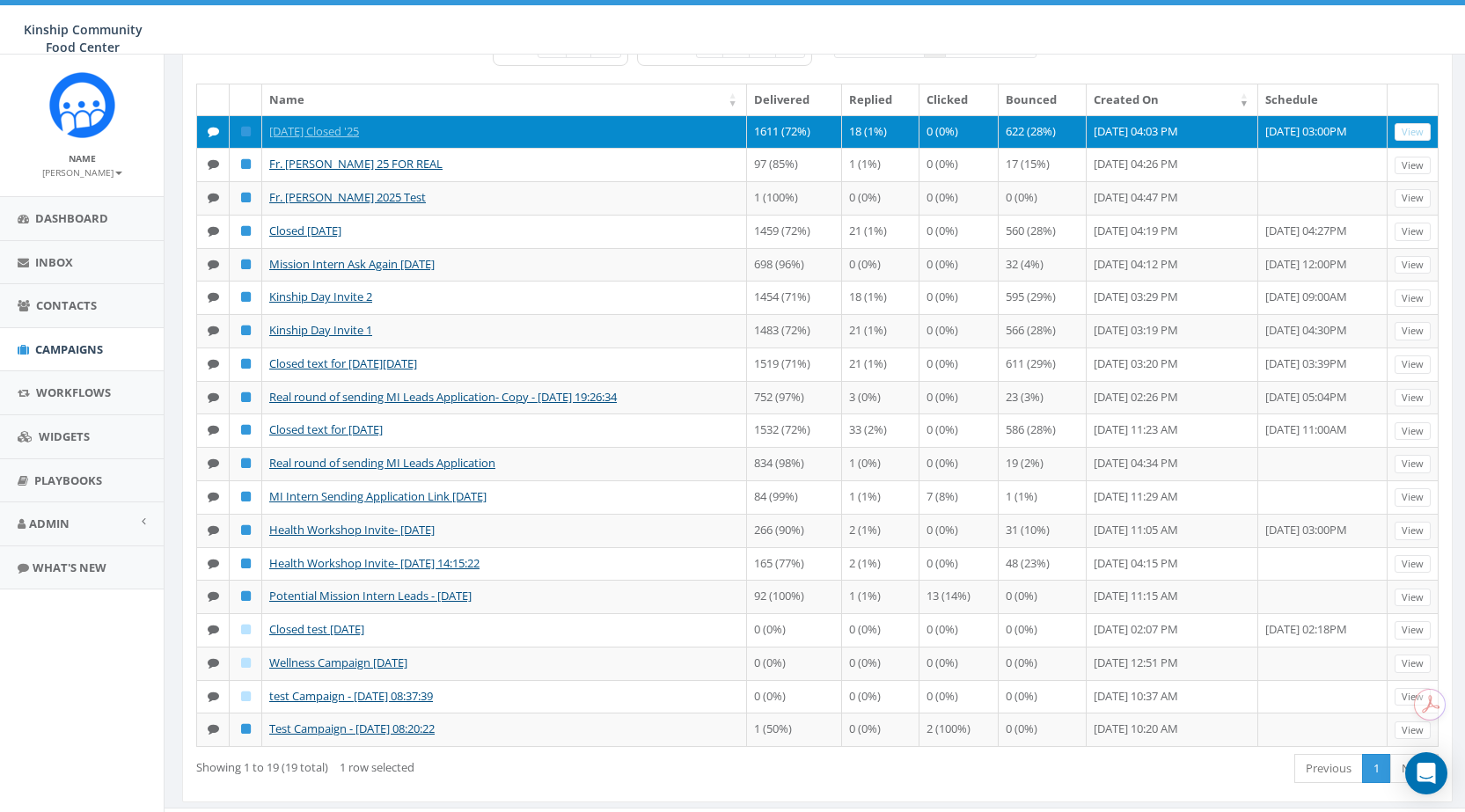
scroll to position [172, 0]
